Goal: Information Seeking & Learning: Learn about a topic

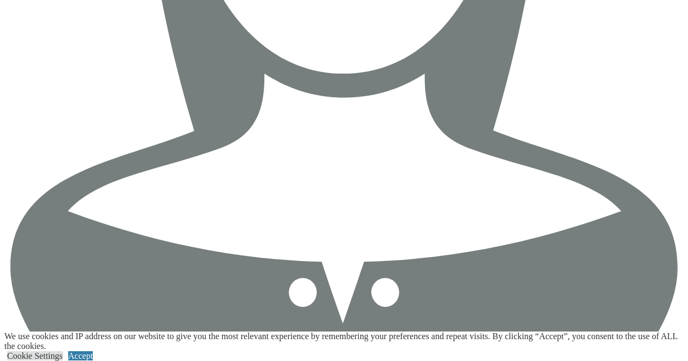
scroll to position [2231, 0]
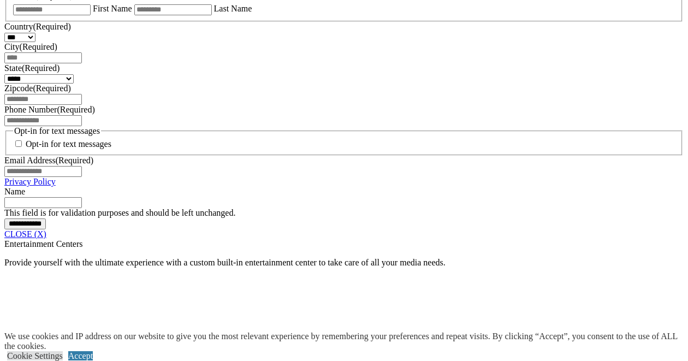
scroll to position [773, 0]
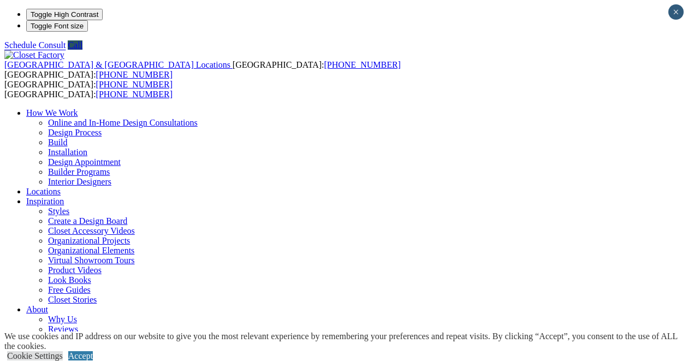
scroll to position [0, 0]
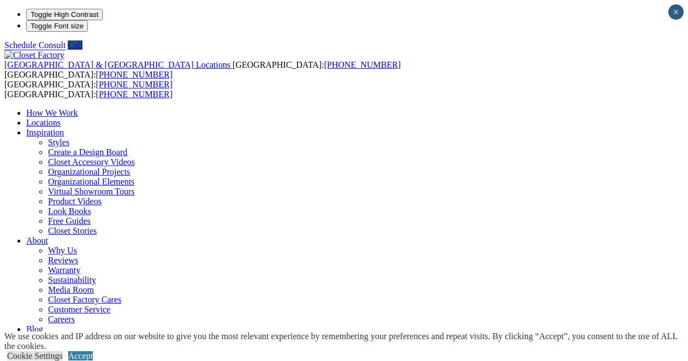
click at [61, 118] on link "Locations" at bounding box center [43, 122] width 34 height 9
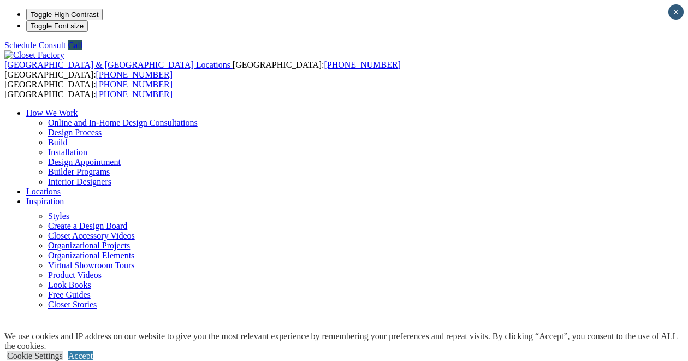
click at [64, 196] on link "Inspiration" at bounding box center [45, 200] width 38 height 9
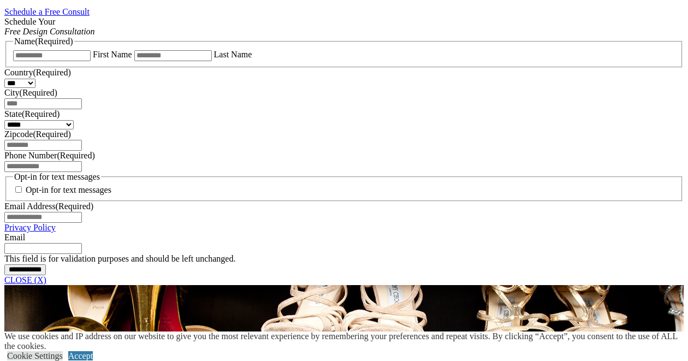
scroll to position [627, 0]
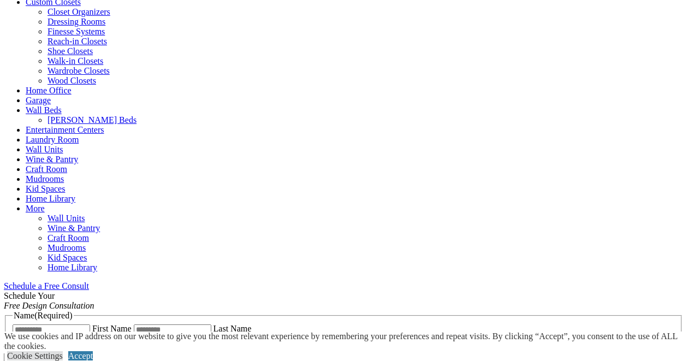
scroll to position [452, 0]
